Goal: Information Seeking & Learning: Learn about a topic

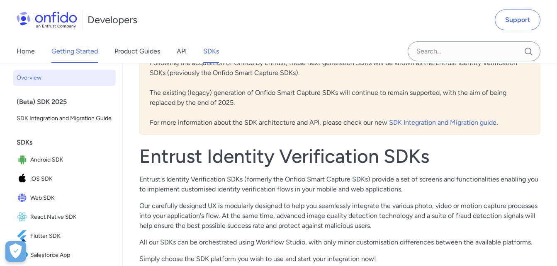
scroll to position [51, 0]
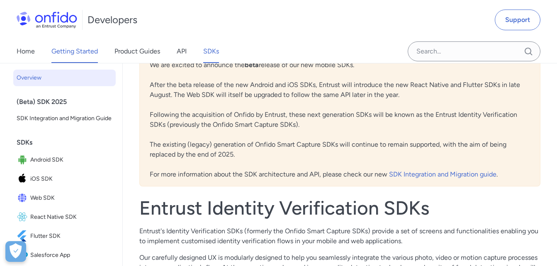
click at [79, 50] on link "Getting Started" at bounding box center [74, 51] width 46 height 23
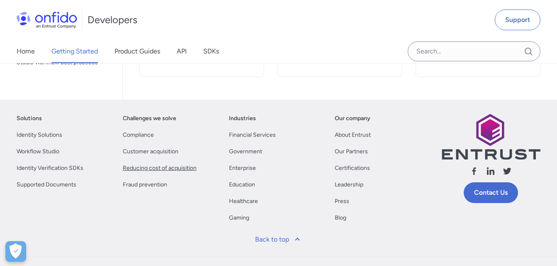
scroll to position [300, 0]
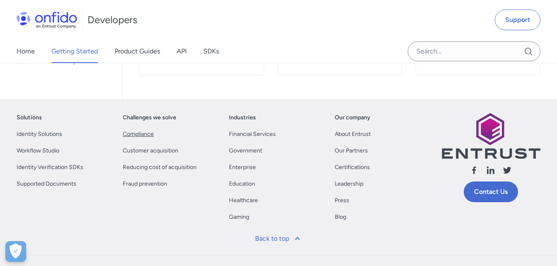
click at [145, 132] on link "Compliance" at bounding box center [138, 134] width 31 height 10
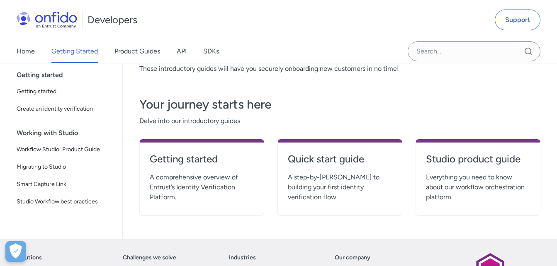
scroll to position [134, 0]
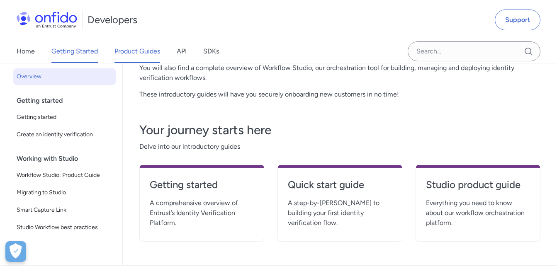
click at [144, 46] on link "Product Guides" at bounding box center [138, 51] width 46 height 23
